Goal: Check status: Check status

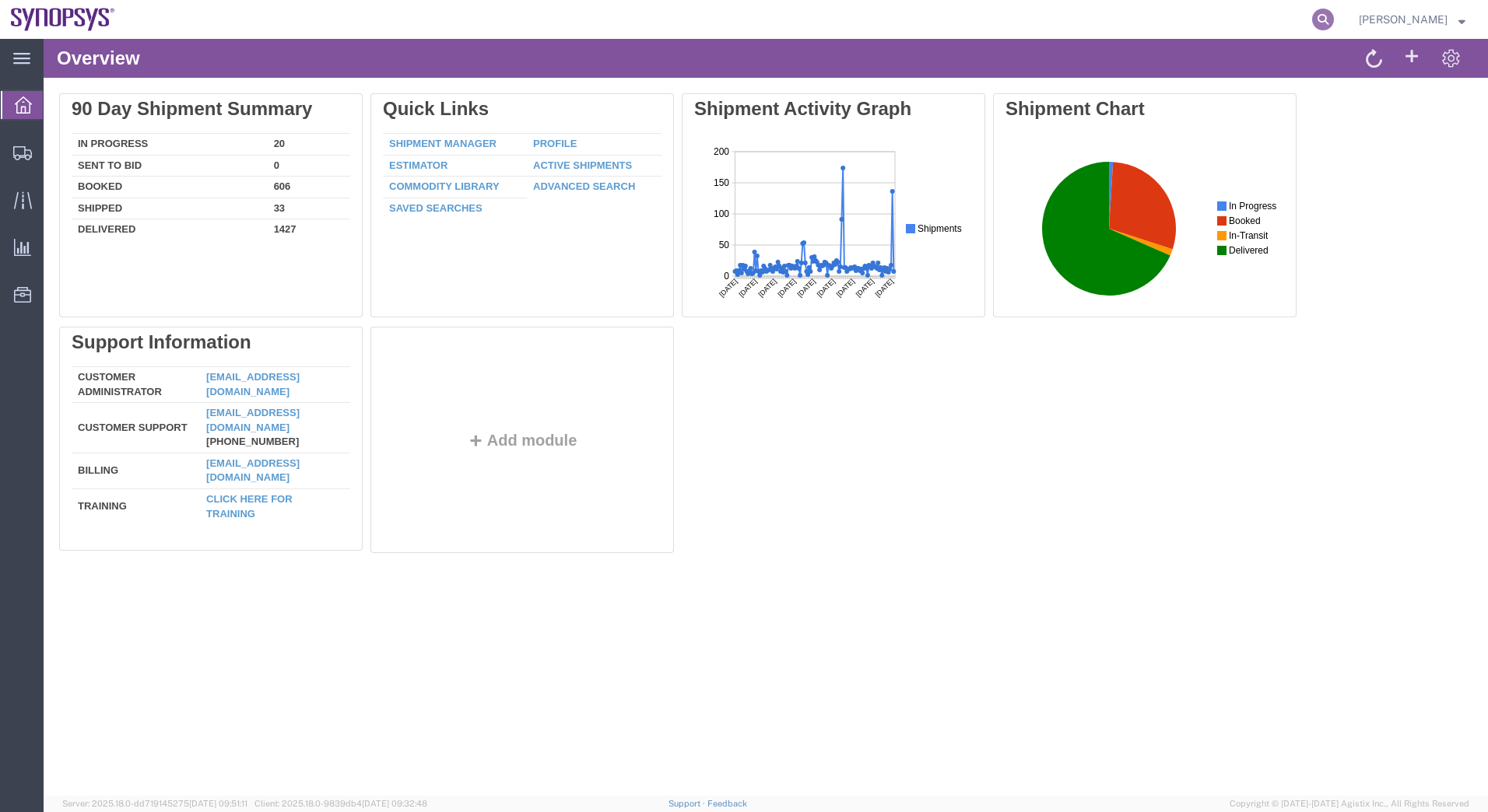
click at [1328, 18] on icon at bounding box center [1324, 19] width 22 height 22
click at [910, 22] on input "search" at bounding box center [1076, 19] width 474 height 38
type input "56797904"
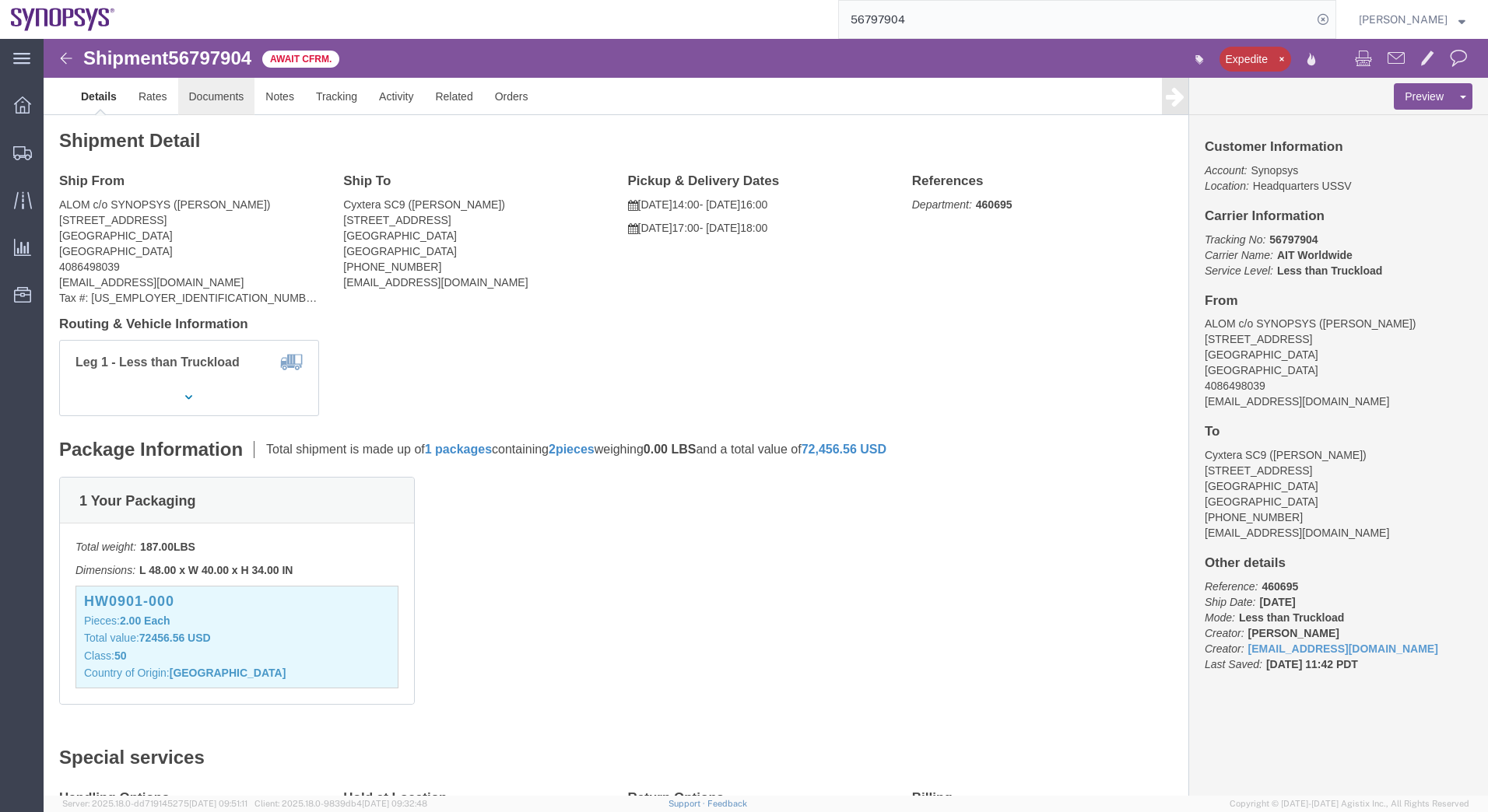
click link "Documents"
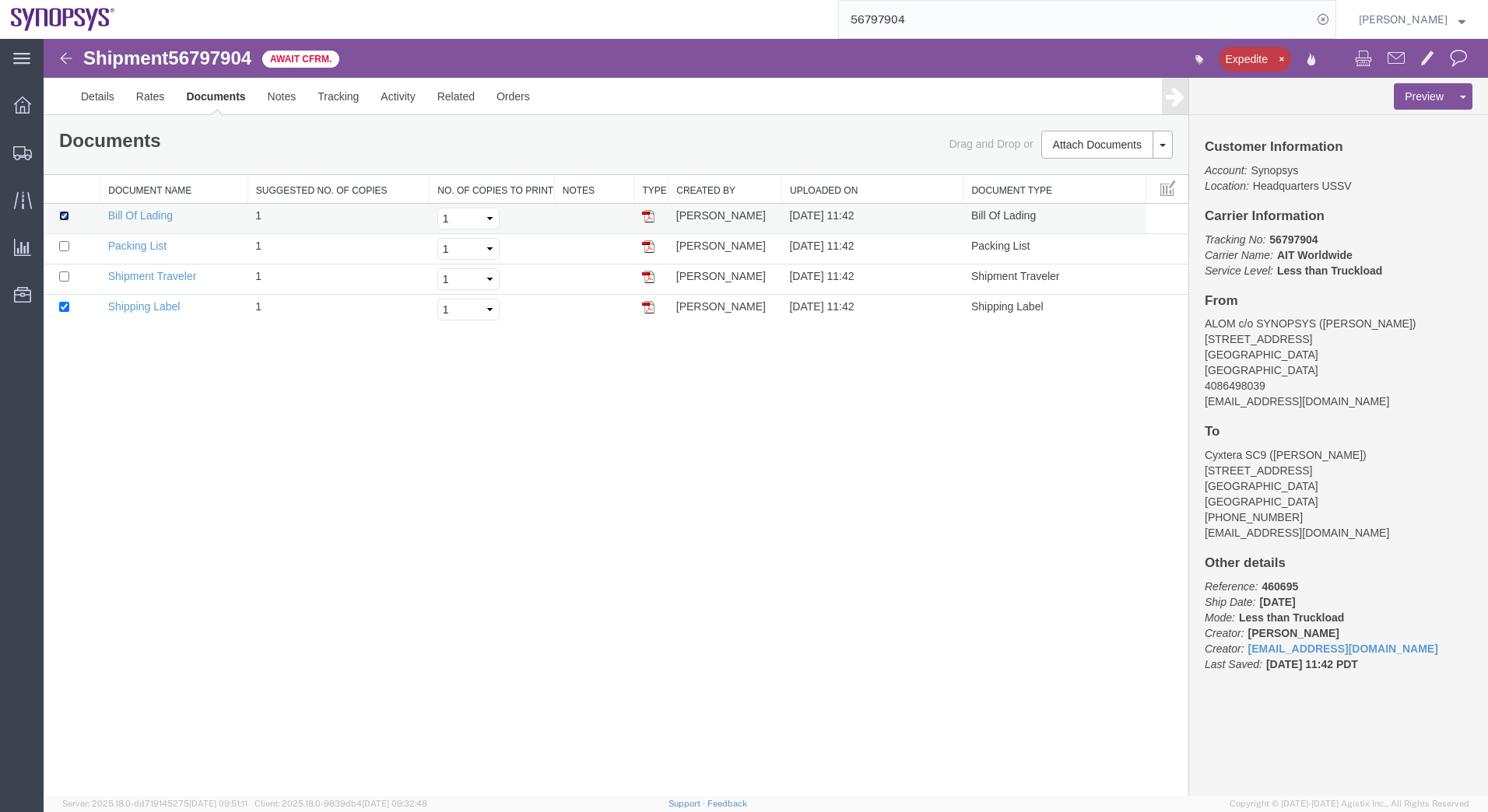
click at [59, 217] on input "checkbox" at bounding box center [63, 216] width 10 height 10
checkbox input "false"
click at [1435, 102] on button "Preview" at bounding box center [1425, 96] width 61 height 27
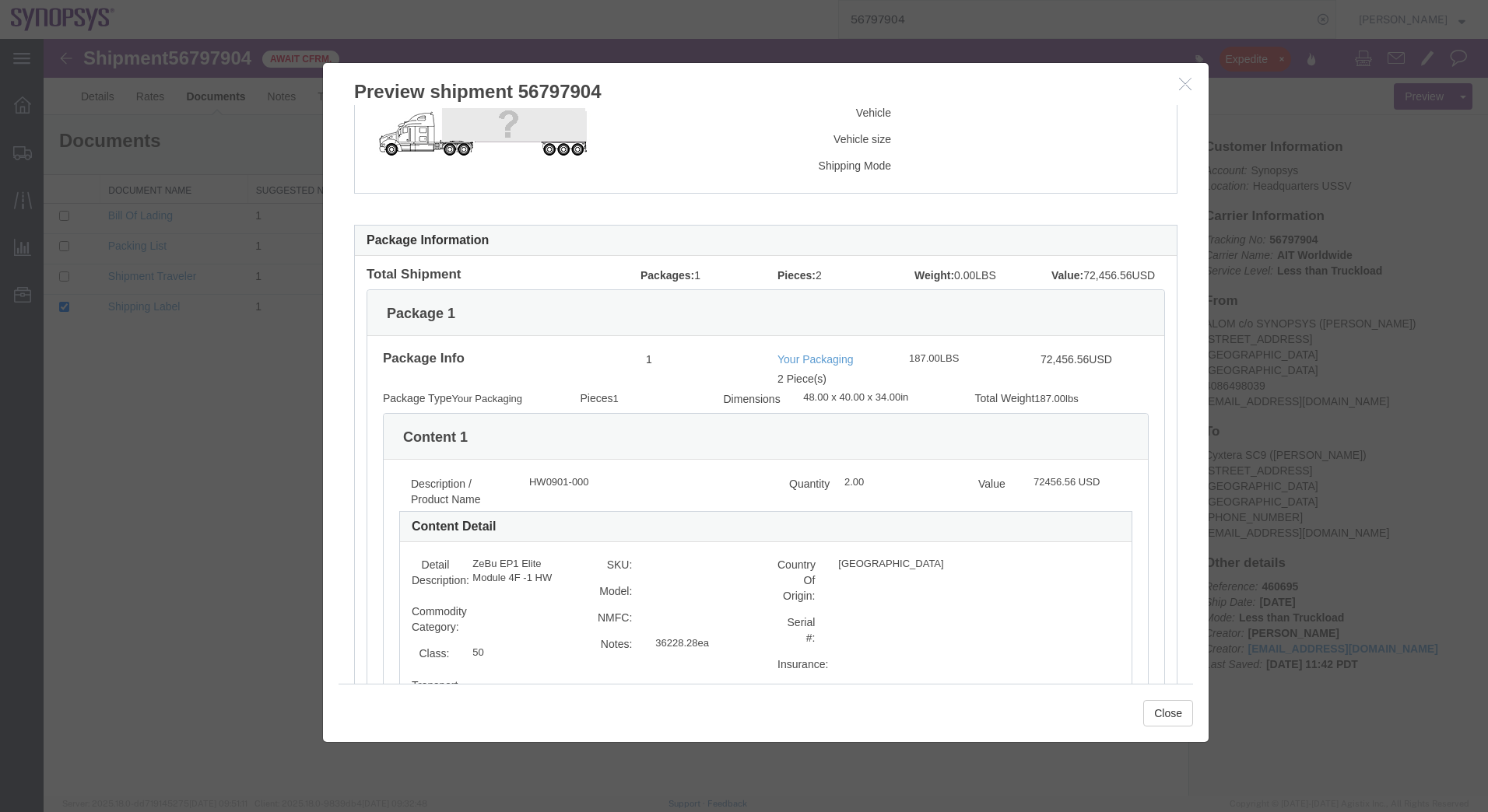
scroll to position [389, 0]
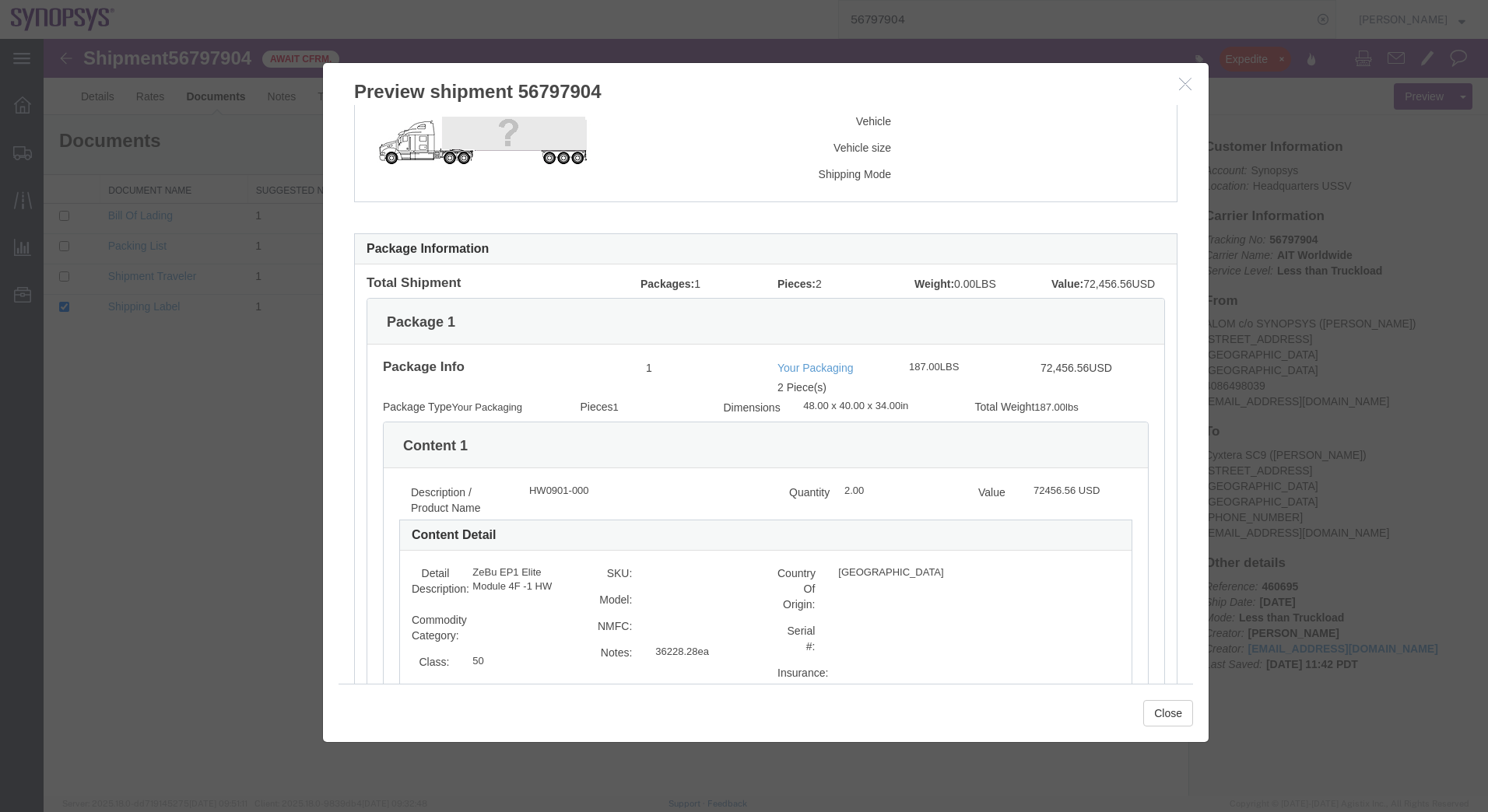
click at [1190, 83] on icon "button" at bounding box center [1186, 83] width 13 height 13
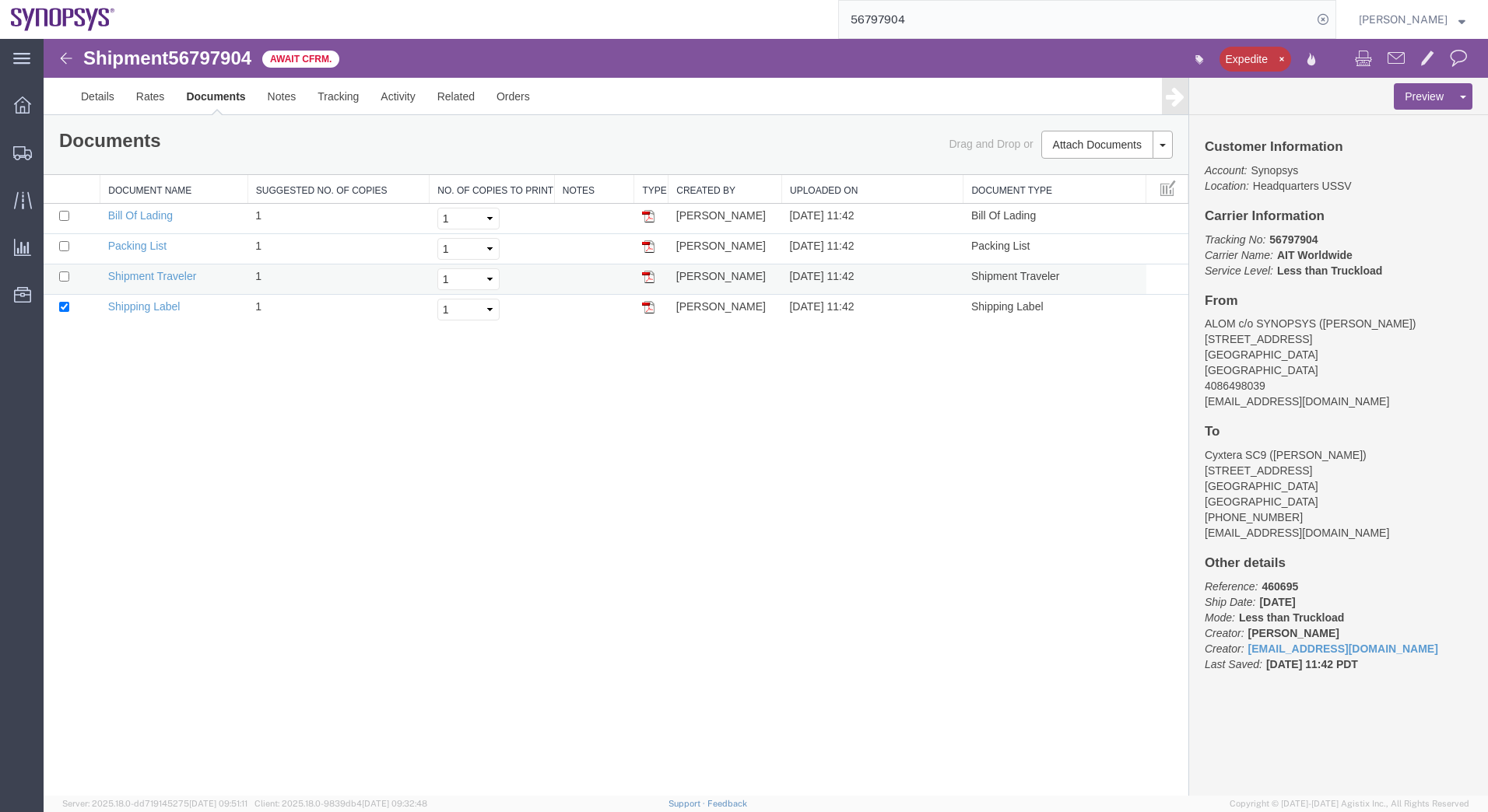
click at [62, 283] on td at bounding box center [72, 279] width 57 height 30
click at [62, 280] on input "checkbox" at bounding box center [63, 276] width 10 height 10
checkbox input "true"
click at [64, 310] on input "checkbox" at bounding box center [63, 306] width 10 height 10
checkbox input "false"
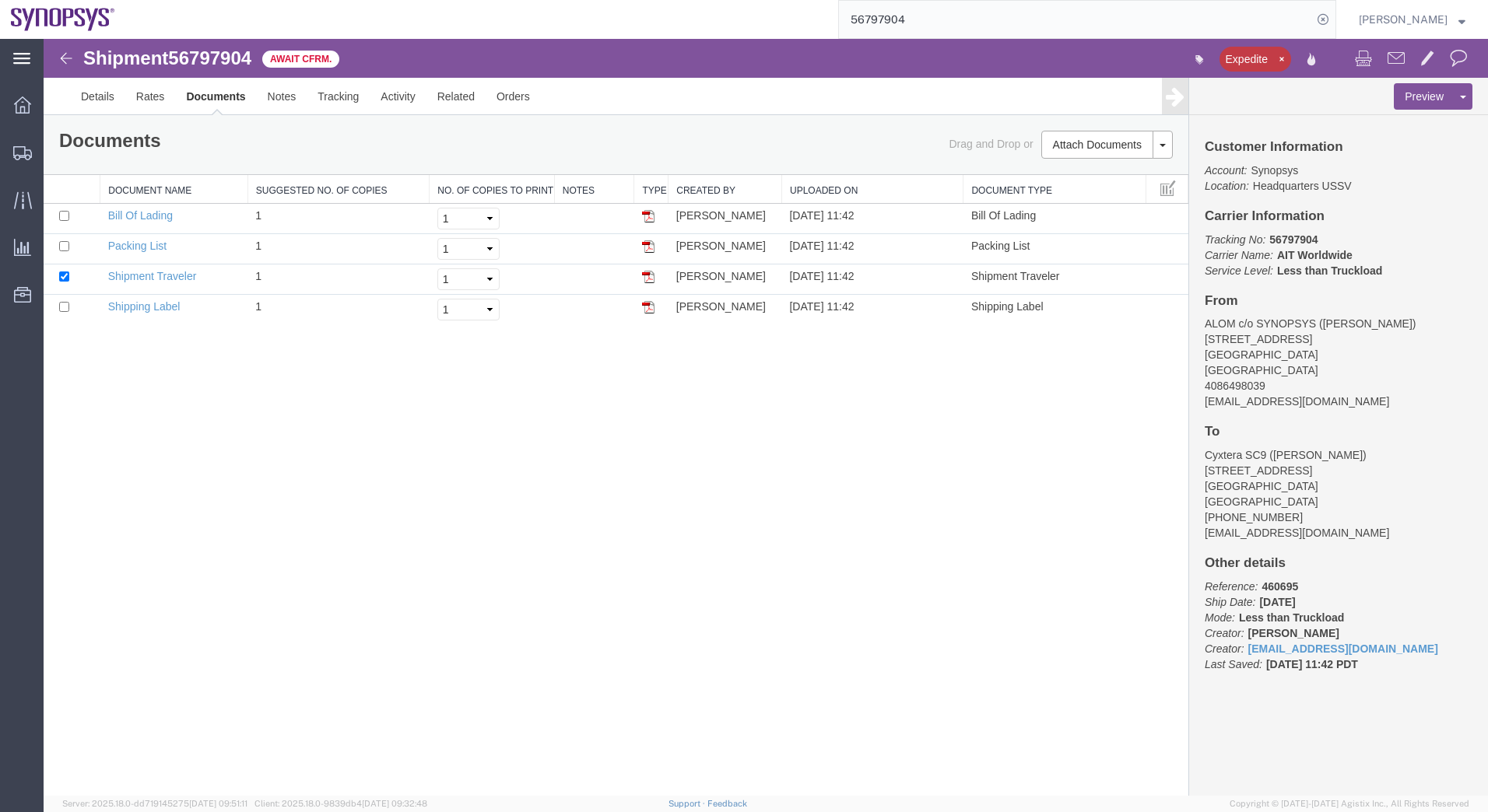
click at [31, 59] on div "main_menu Created with Sketch." at bounding box center [21, 58] width 43 height 39
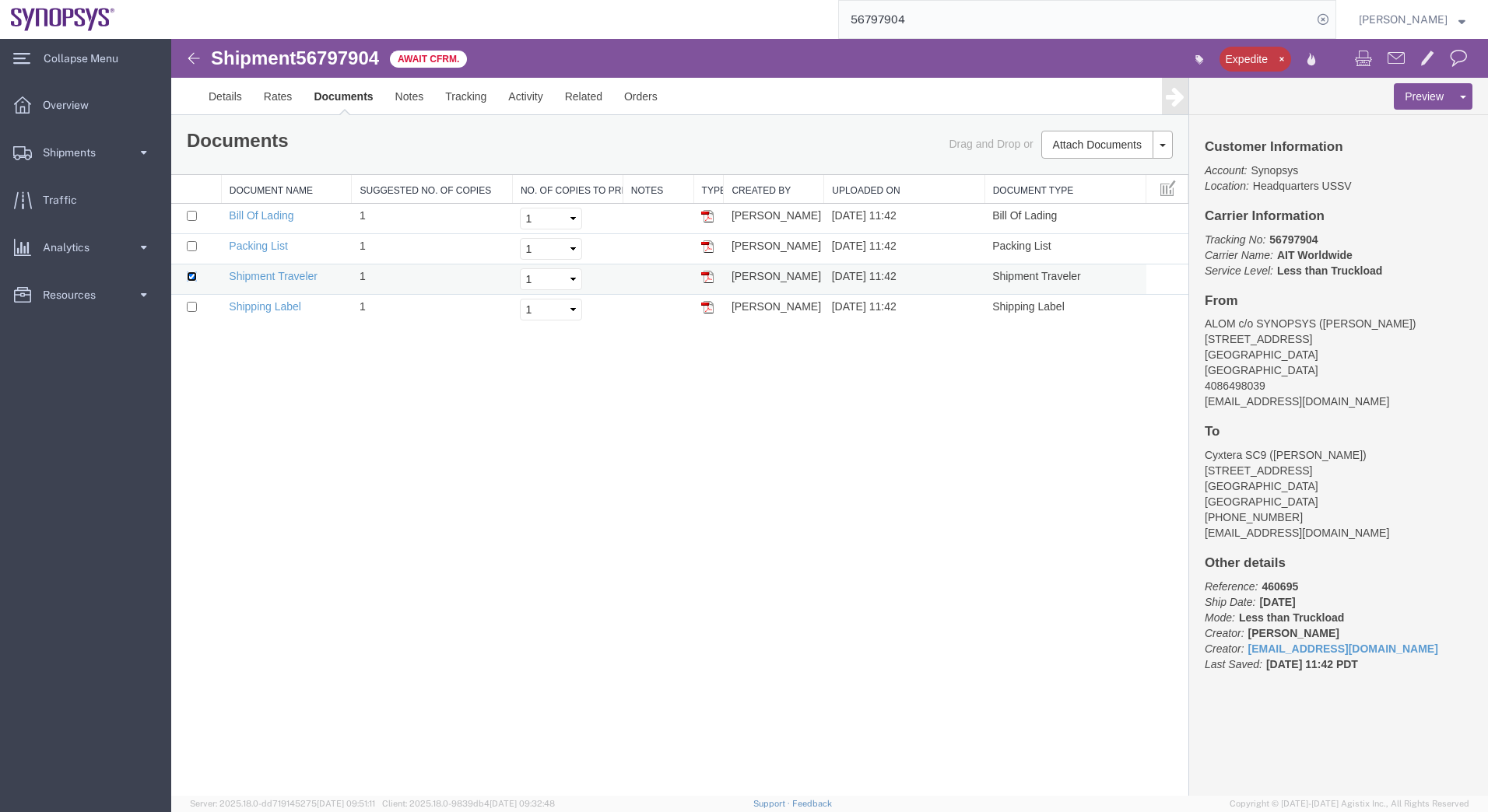
click at [188, 275] on input "checkbox" at bounding box center [192, 276] width 10 height 10
checkbox input "false"
click at [71, 111] on span "Overview" at bounding box center [72, 106] width 57 height 31
